Goal: Transaction & Acquisition: Purchase product/service

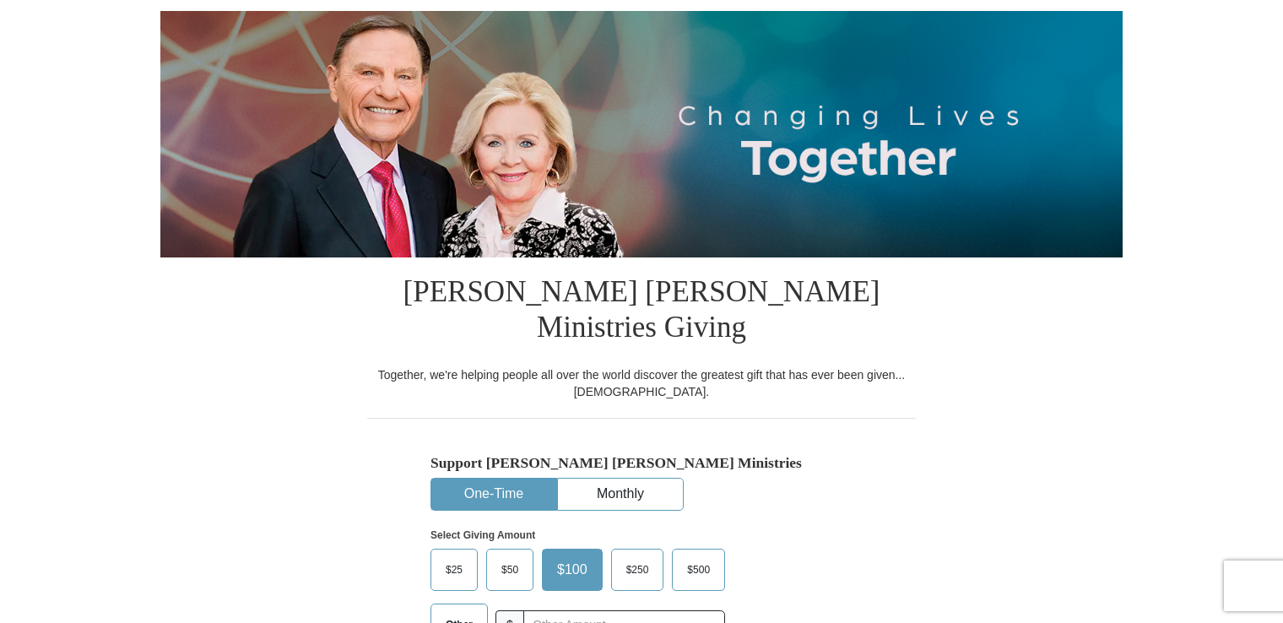
scroll to position [169, 0]
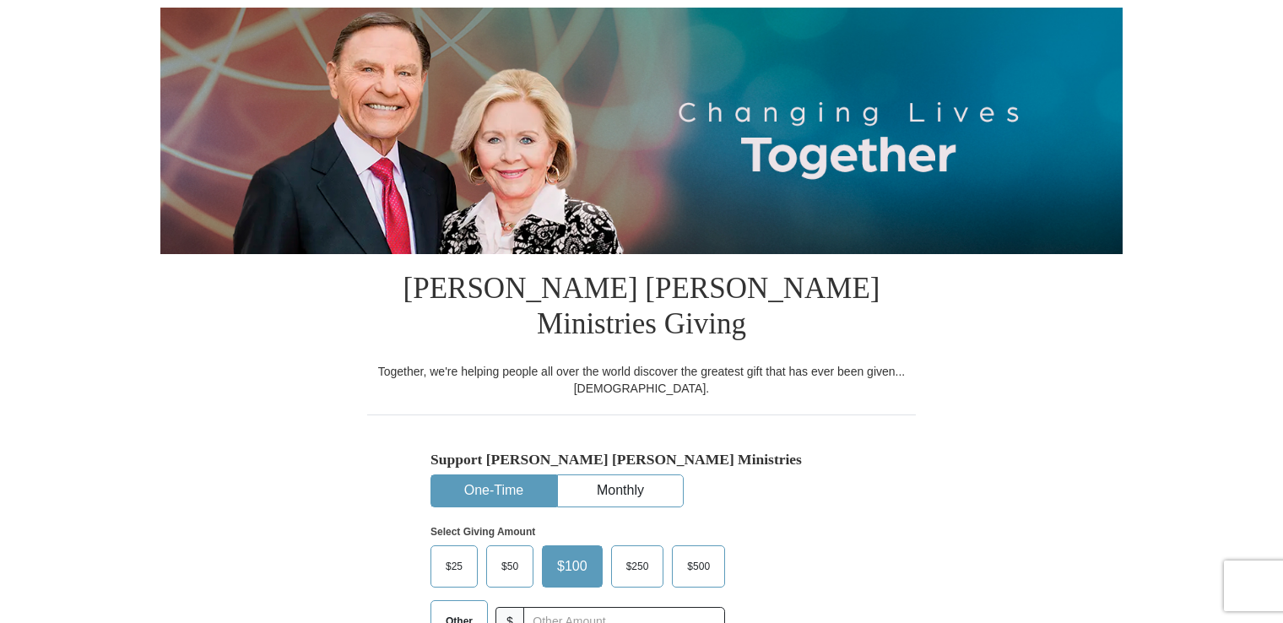
click at [518, 475] on button "One-Time" at bounding box center [493, 490] width 125 height 31
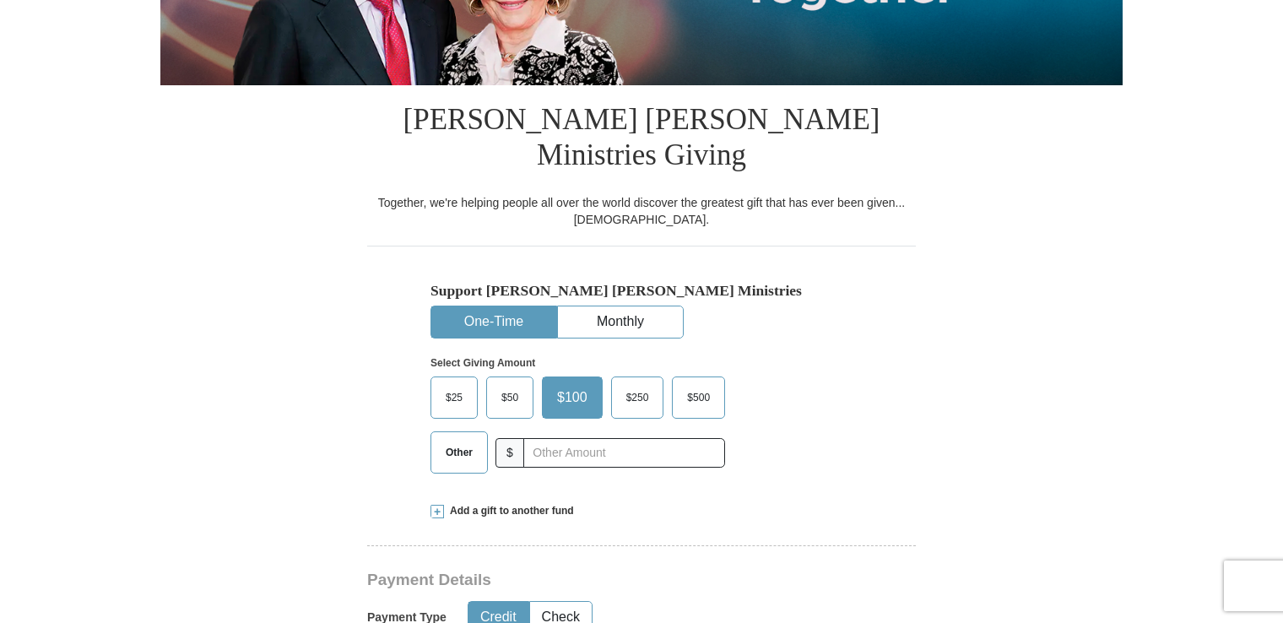
scroll to position [422, 0]
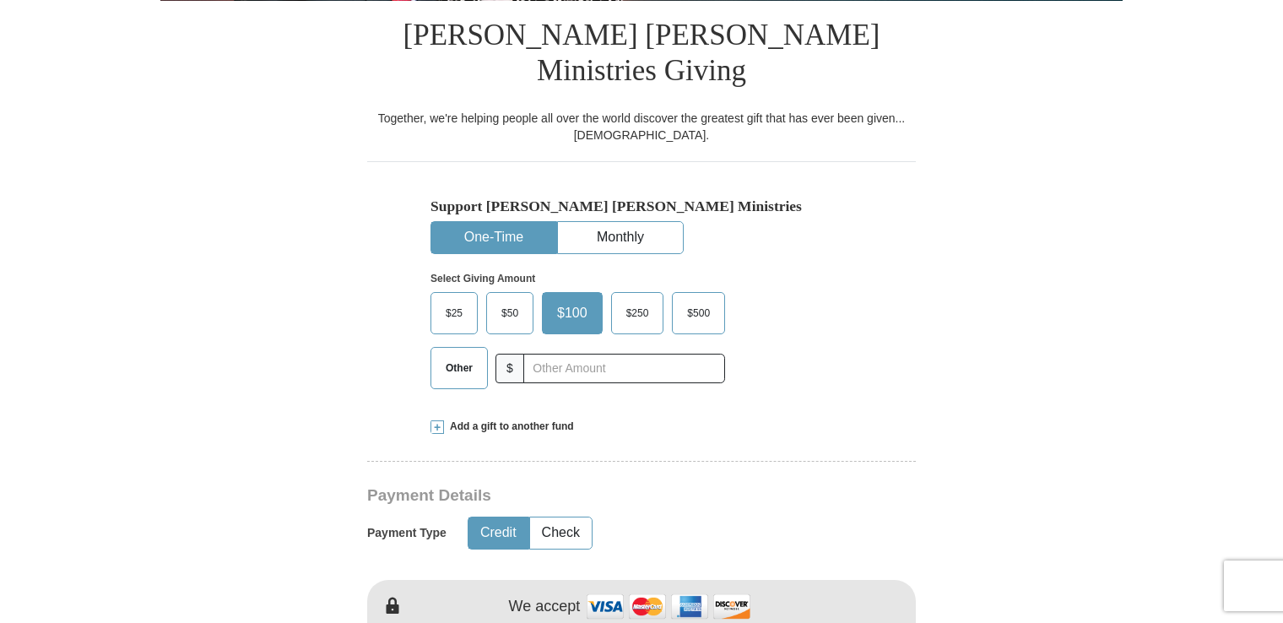
click at [499, 517] on button "Credit" at bounding box center [498, 532] width 60 height 31
click at [605, 588] on img at bounding box center [668, 606] width 169 height 36
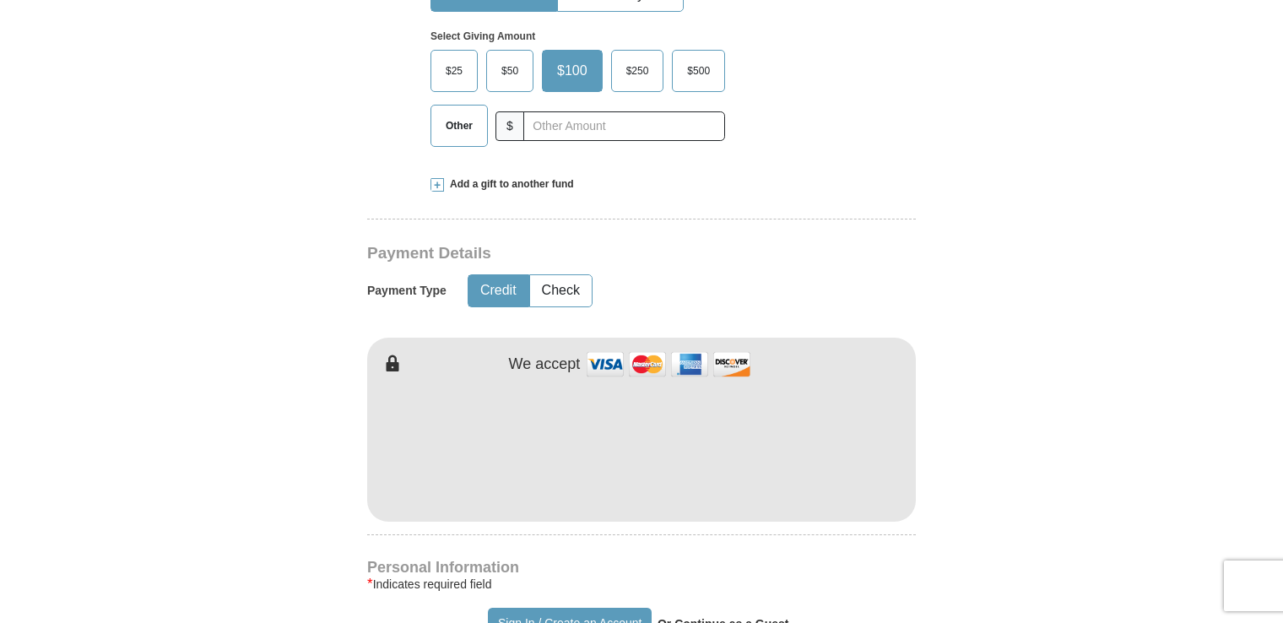
scroll to position [760, 0]
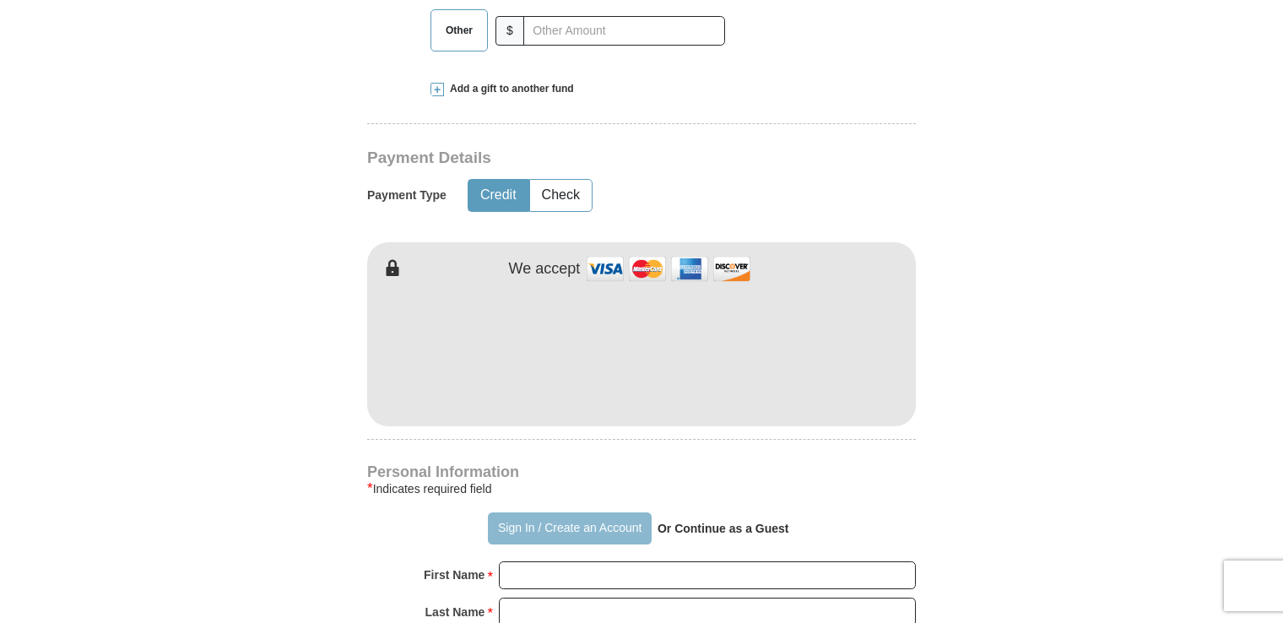
click at [521, 512] on button "Sign In / Create an Account" at bounding box center [569, 528] width 163 height 32
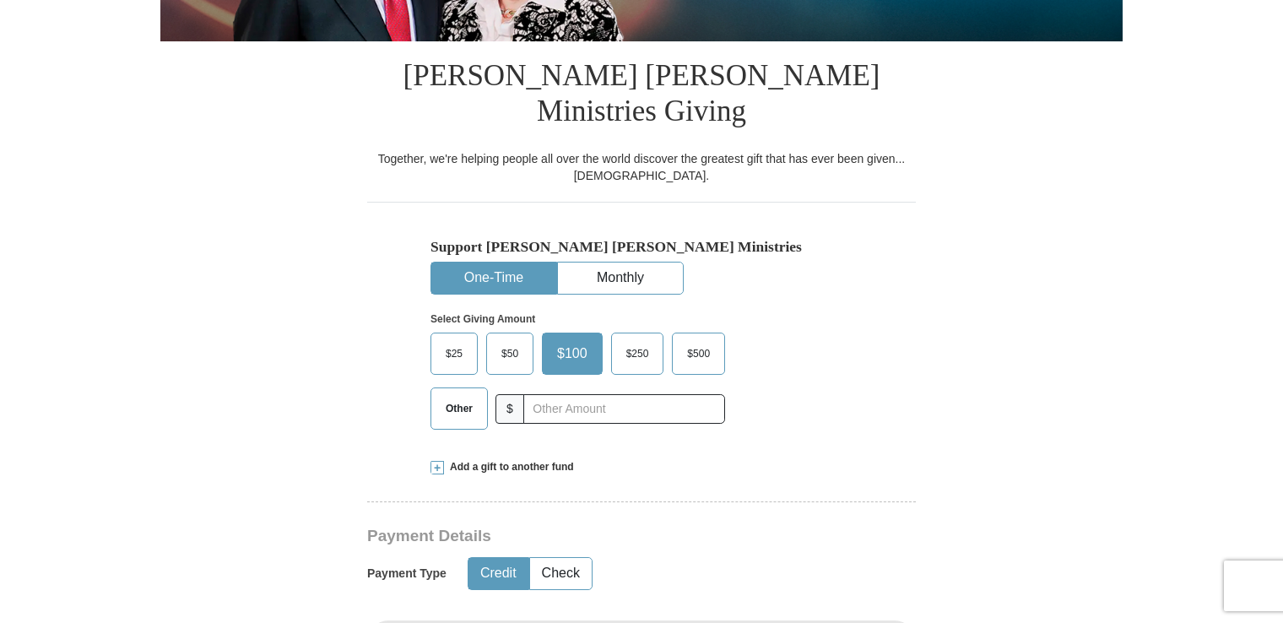
scroll to position [422, 0]
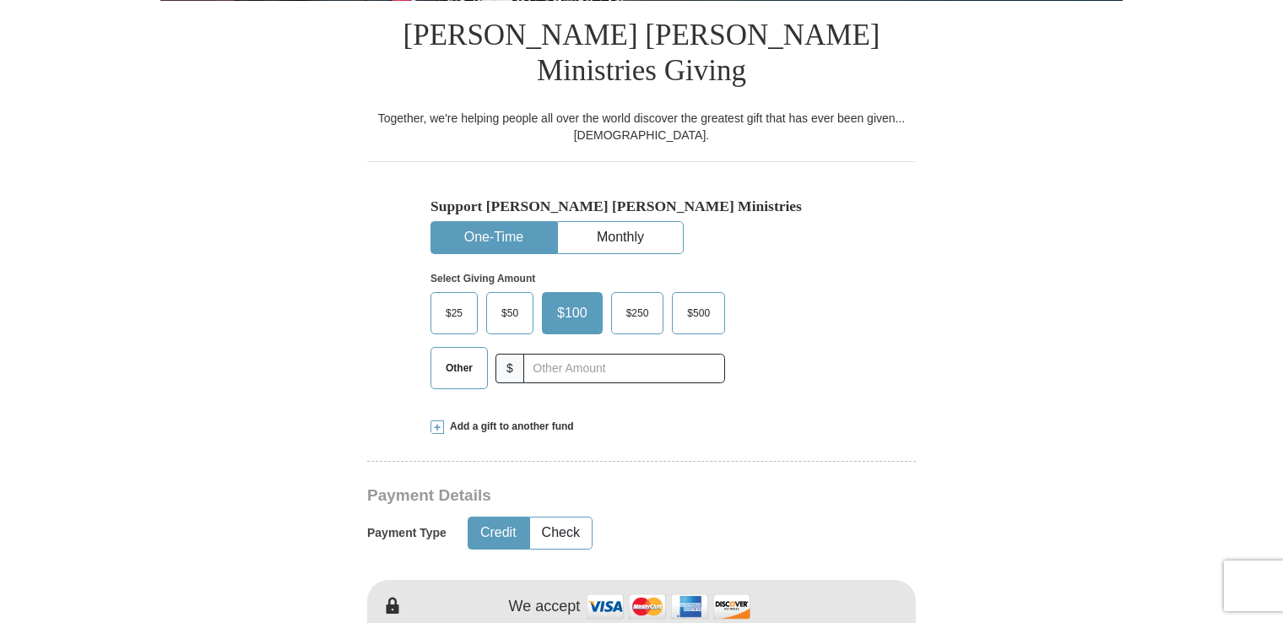
click at [487, 517] on button "Credit" at bounding box center [498, 532] width 60 height 31
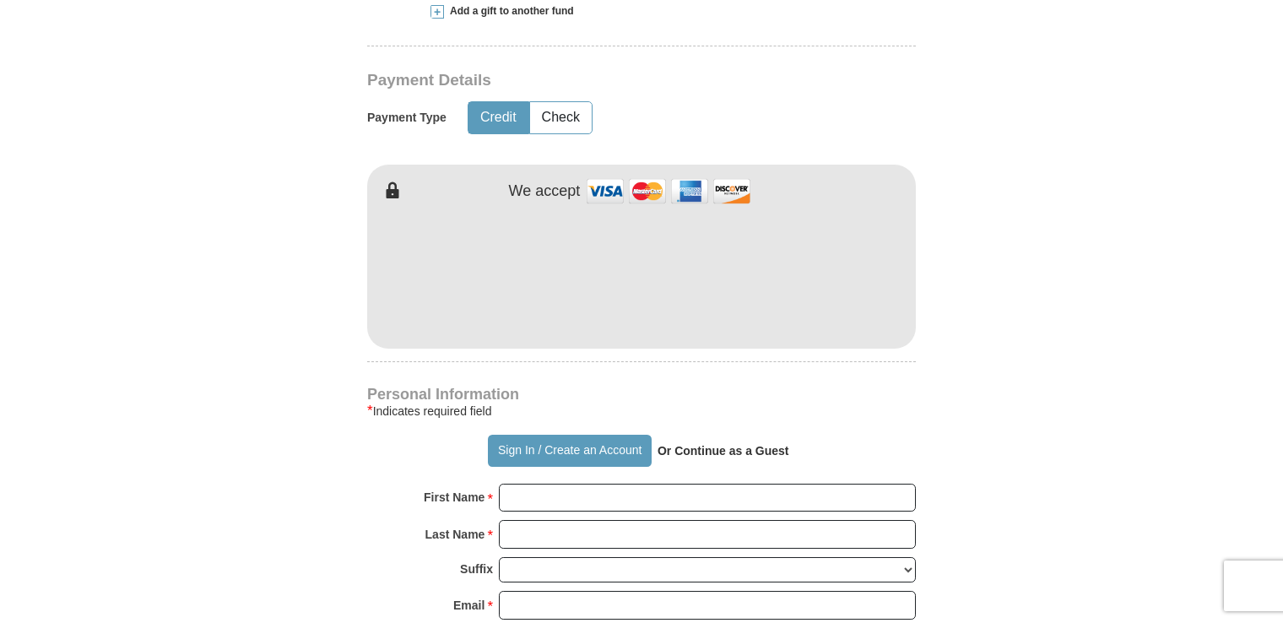
scroll to position [844, 0]
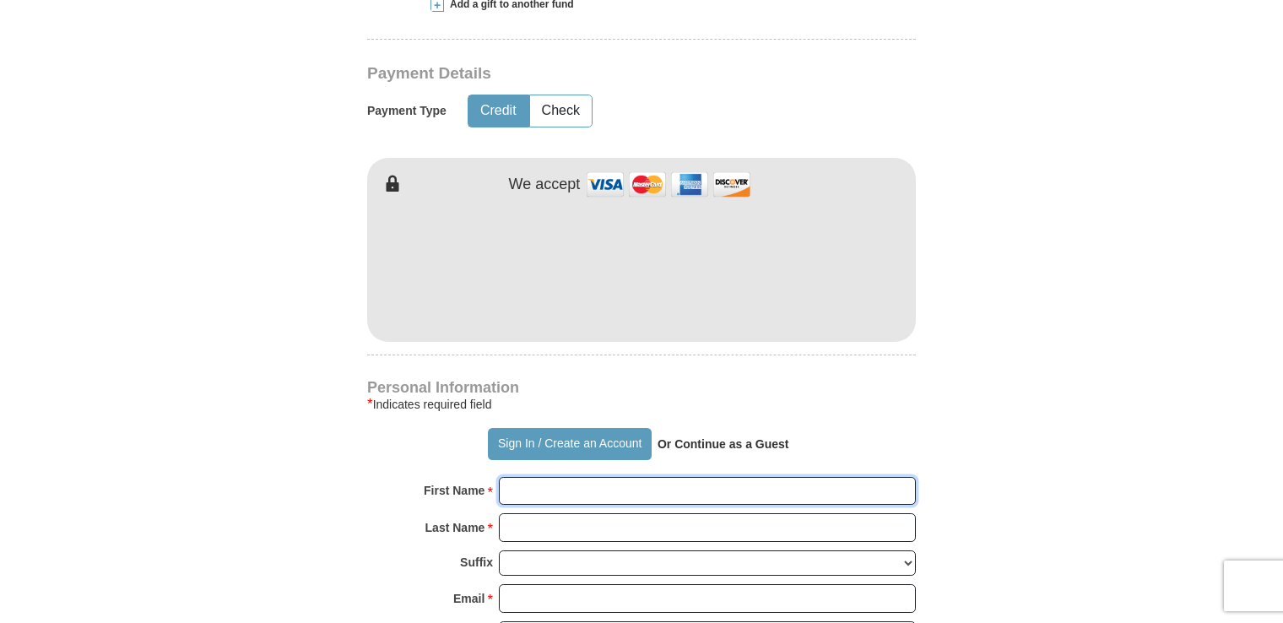
click at [539, 477] on input "First Name *" at bounding box center [707, 491] width 417 height 29
type input "Nick"
type input "Keyros"
type input "nick.keyros@att.net"
type input "7601 Lester Rd. Unit 62-2"
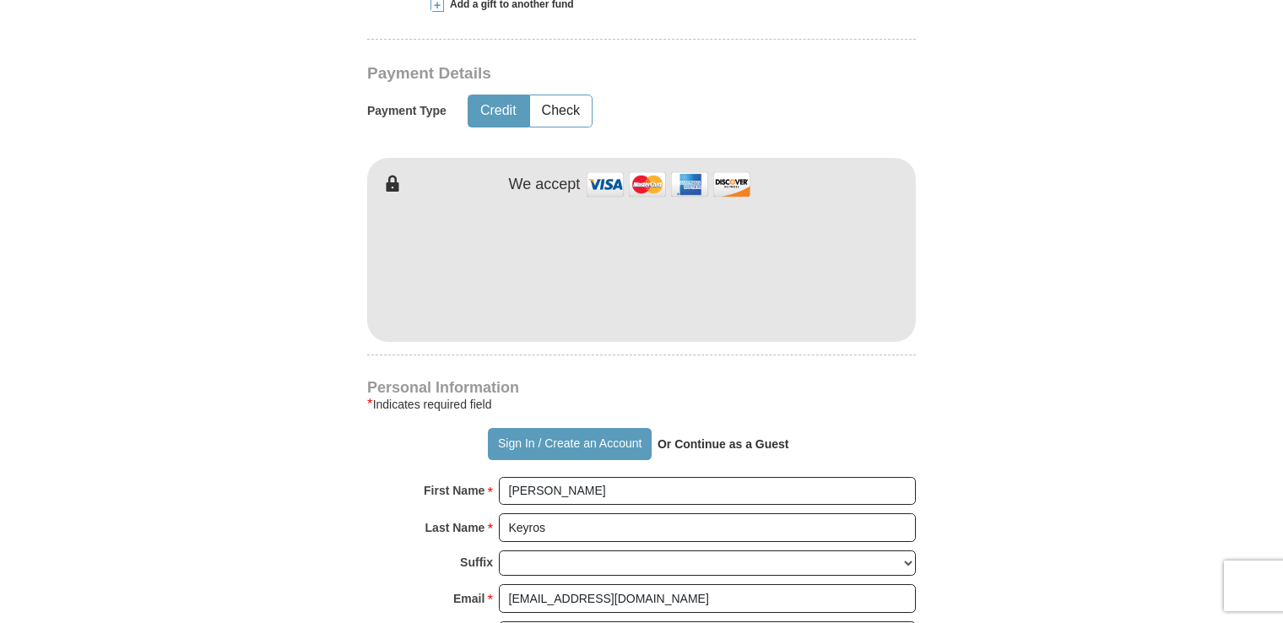
type input "7601 Lester Rd. Unit 62 2"
type input "Union City"
type input "30291"
type input "(404) 406-0899"
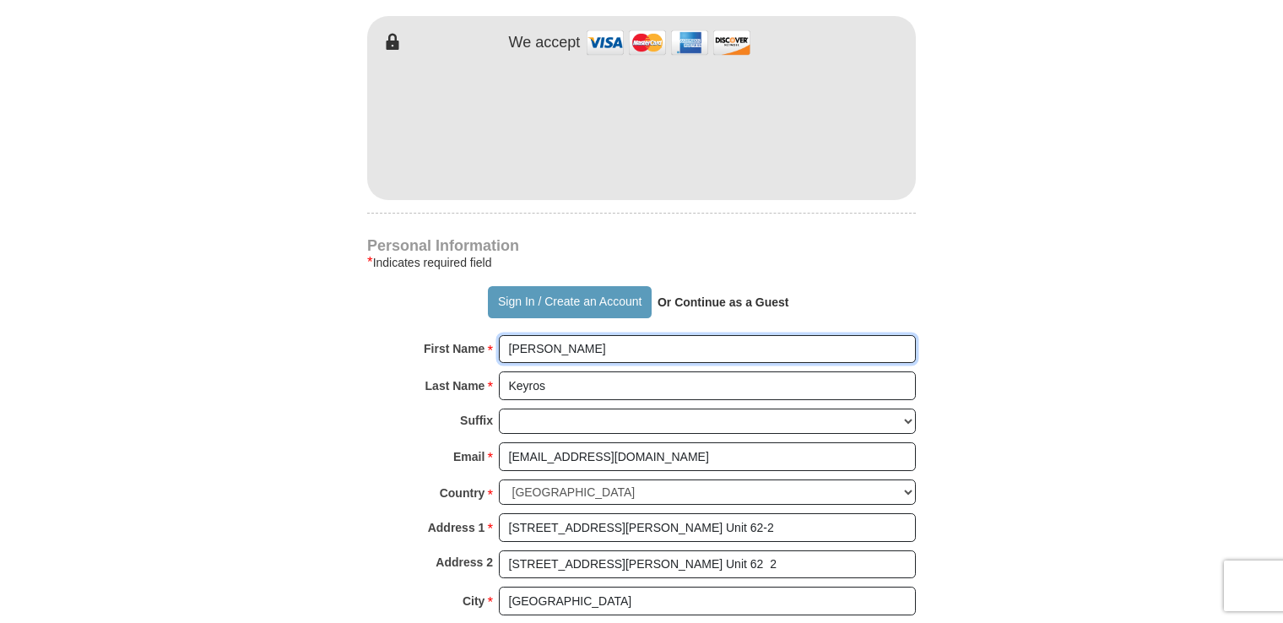
scroll to position [1013, 0]
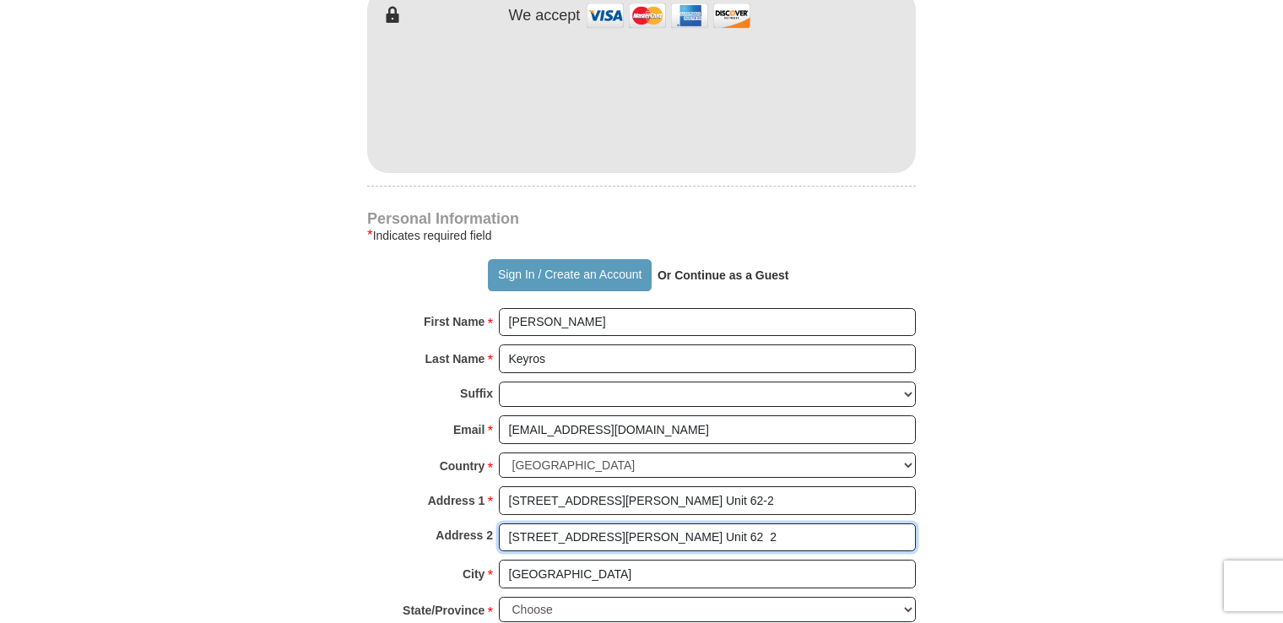
drag, startPoint x: 635, startPoint y: 495, endPoint x: 382, endPoint y: 495, distance: 253.2
click at [392, 523] on div "Address 2 7601 Lester Rd. Unit 62 2" at bounding box center [641, 541] width 549 height 37
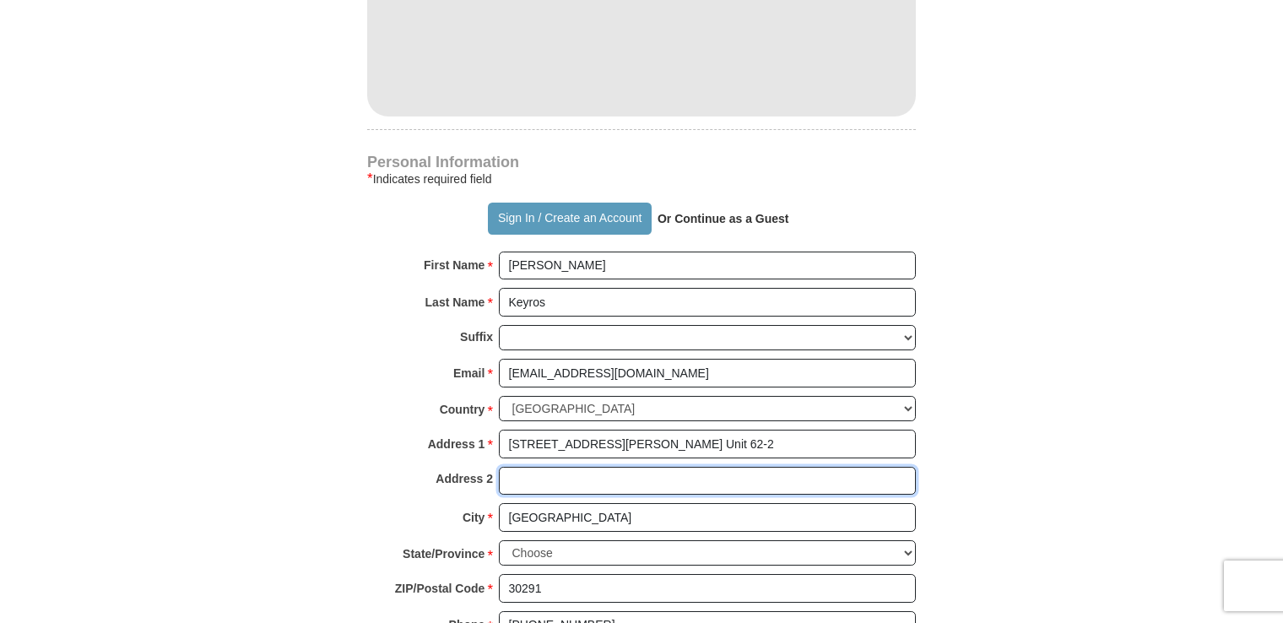
scroll to position [1097, 0]
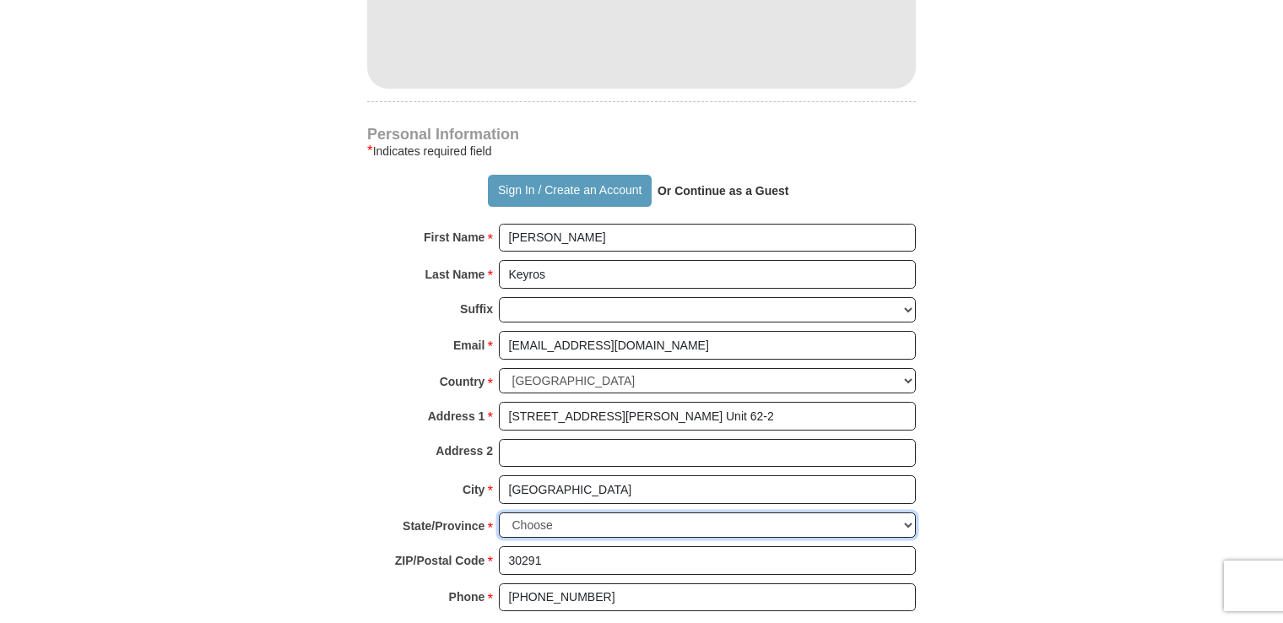
click at [557, 512] on select "Choose Alabama Alaska American Samoa Arizona Arkansas Armed Forces Americas Arm…" at bounding box center [707, 525] width 417 height 26
select select "GA"
click at [499, 512] on select "Choose Alabama Alaska American Samoa Arizona Arkansas Armed Forces Americas Arm…" at bounding box center [707, 525] width 417 height 26
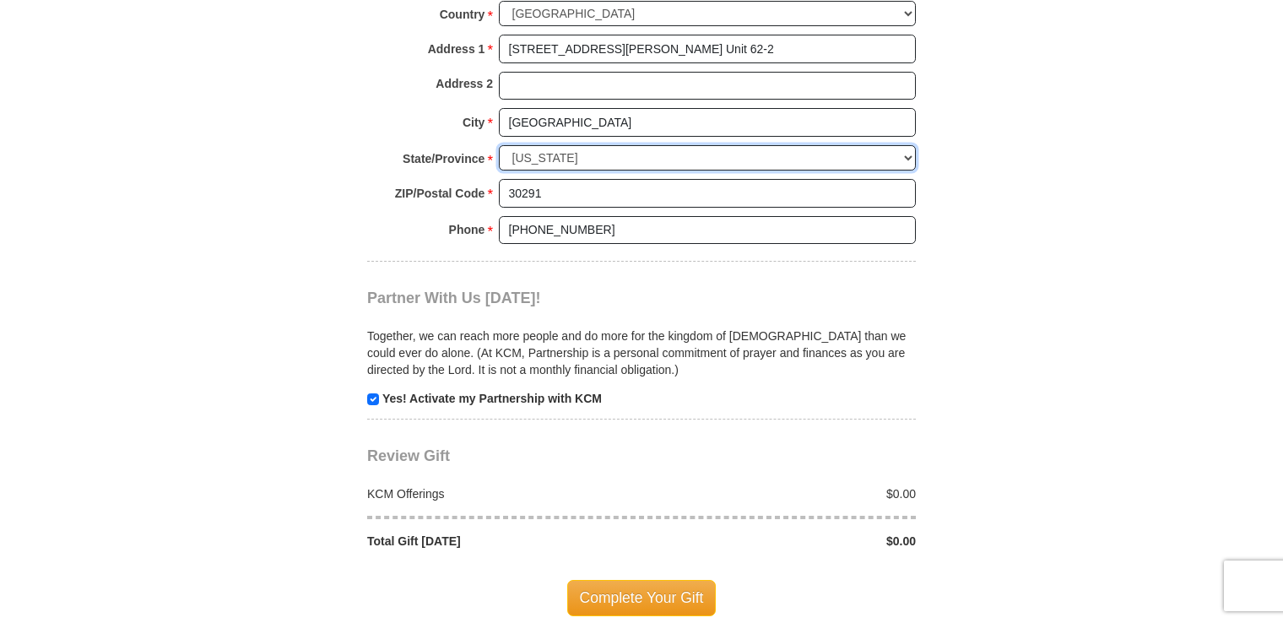
scroll to position [1519, 0]
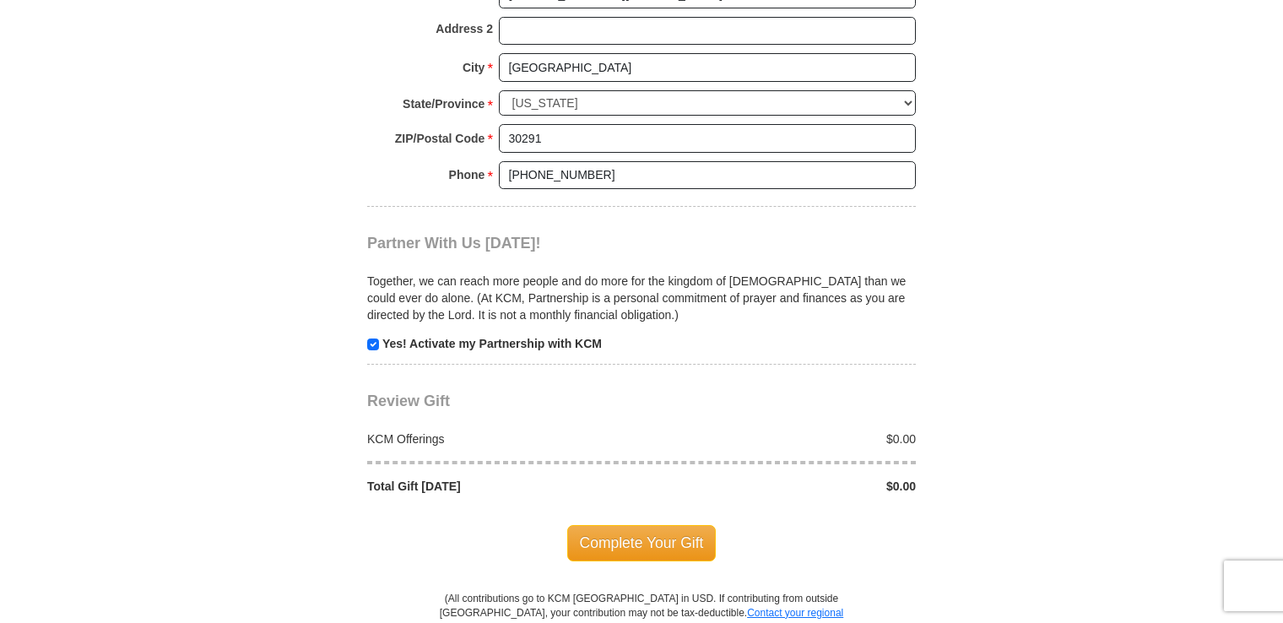
click at [901, 430] on div "$0.00" at bounding box center [784, 438] width 284 height 17
drag, startPoint x: 867, startPoint y: 396, endPoint x: 1005, endPoint y: 376, distance: 139.8
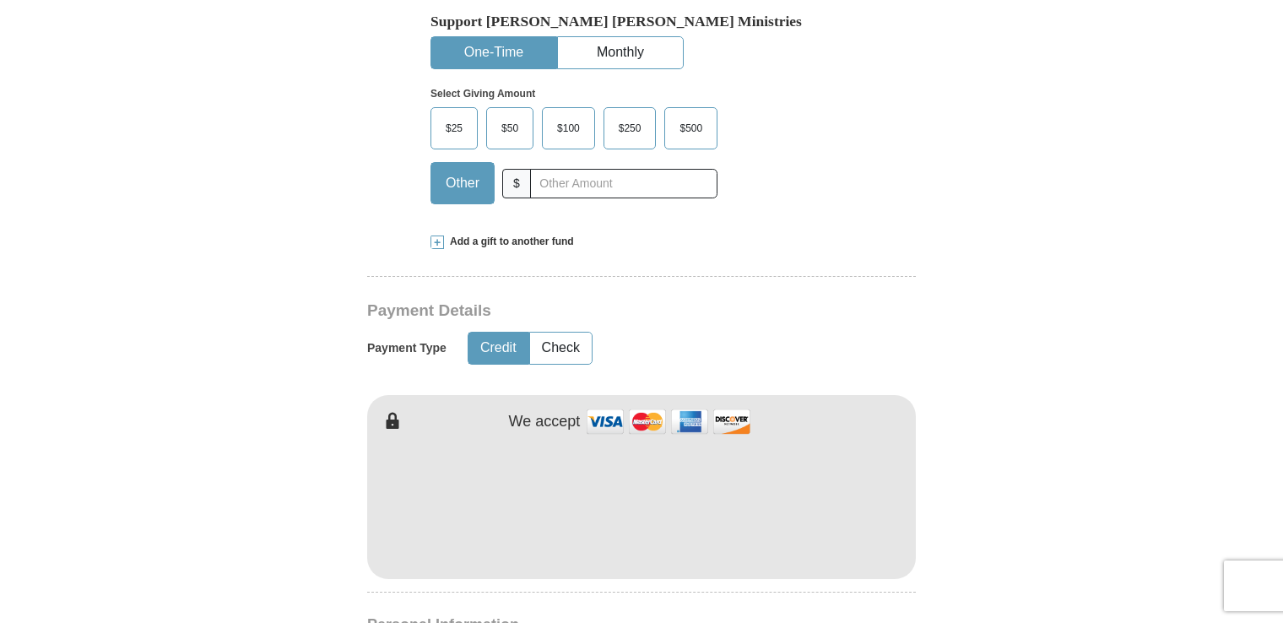
scroll to position [253, 0]
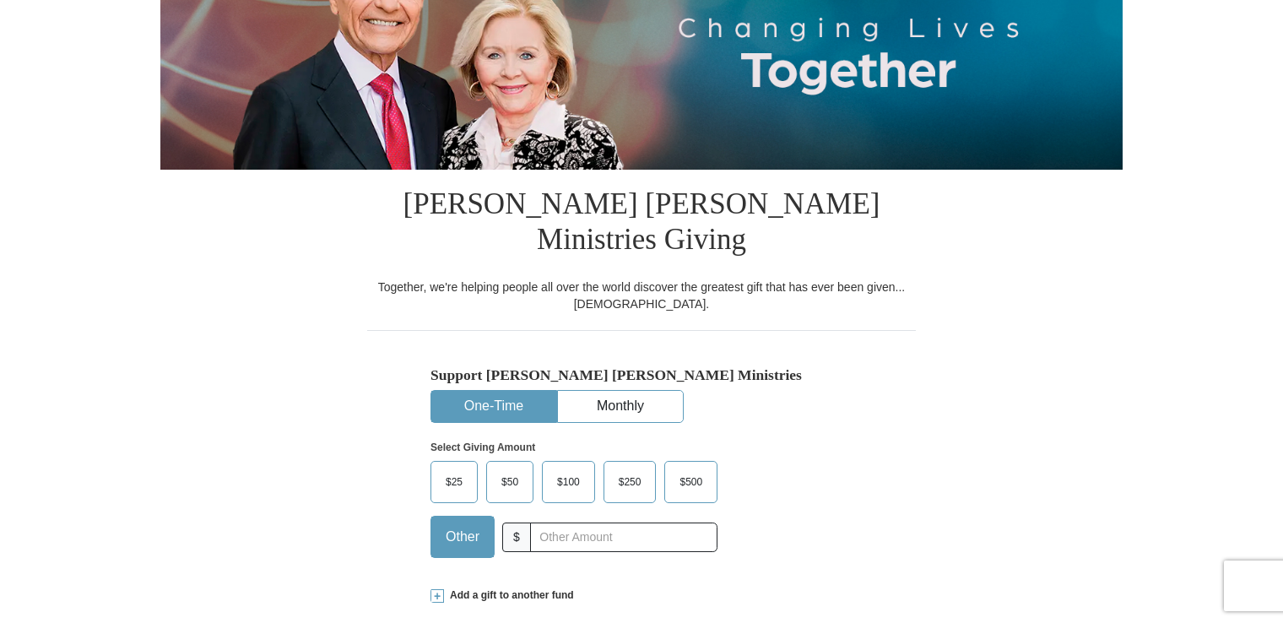
click at [555, 469] on span "$100" at bounding box center [569, 481] width 40 height 25
click at [0, 0] on input "$100" at bounding box center [0, 0] width 0 height 0
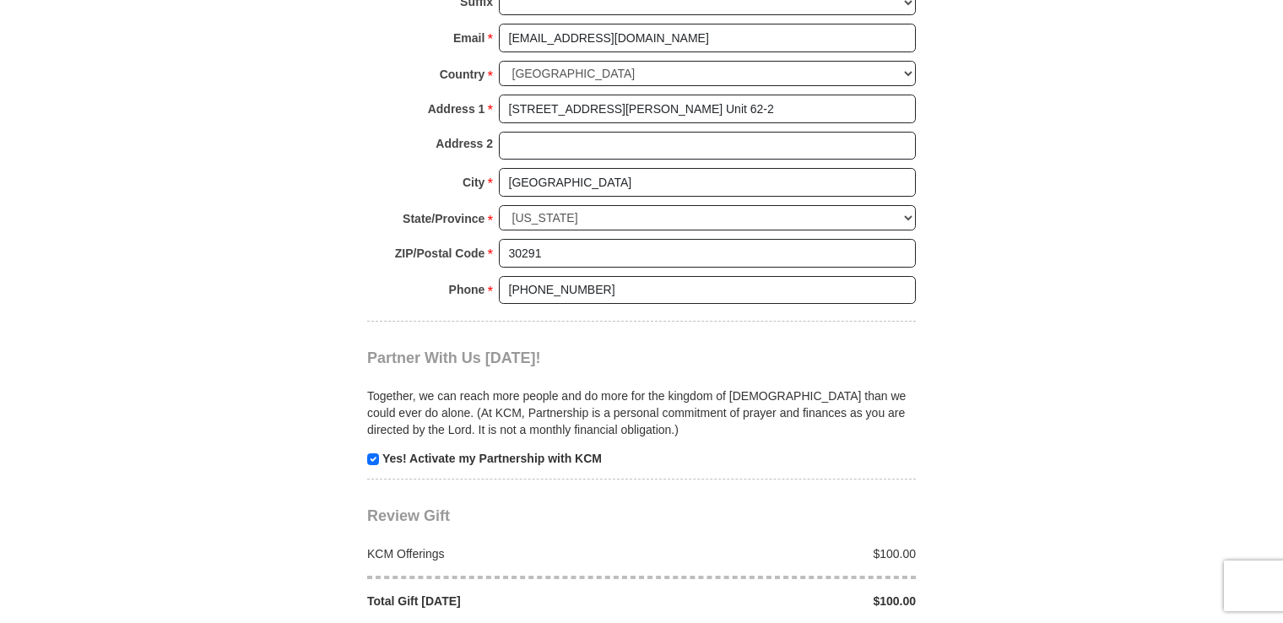
scroll to position [1519, 0]
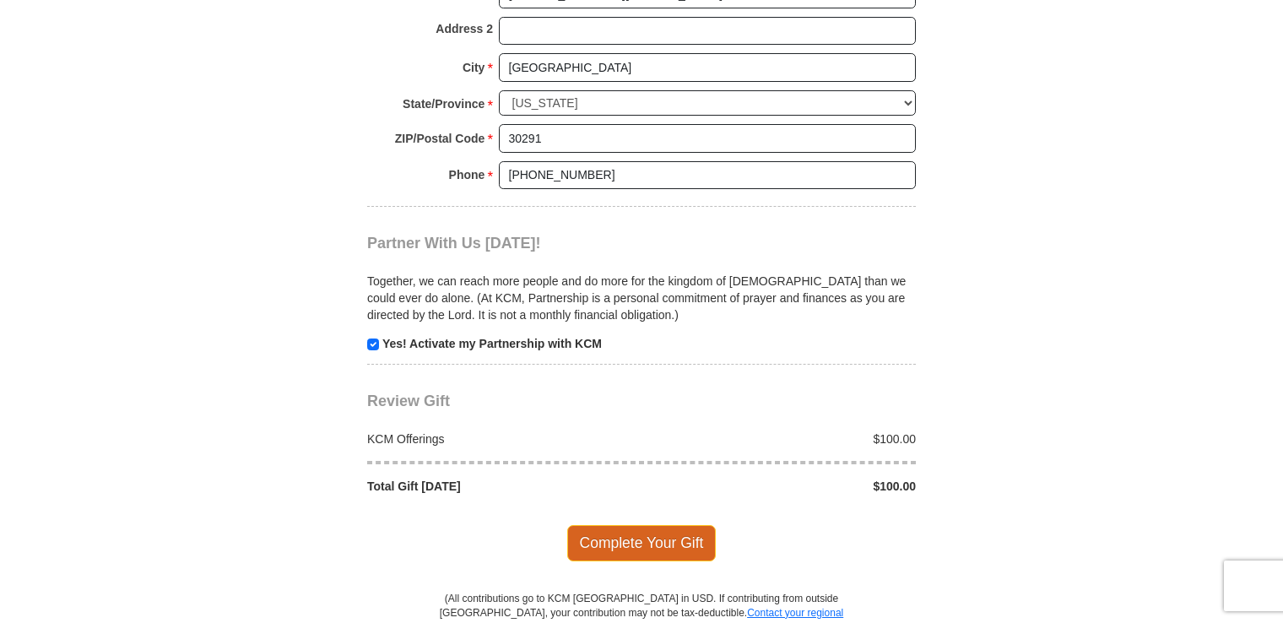
click at [632, 525] on span "Complete Your Gift" at bounding box center [641, 542] width 149 height 35
